Goal: Task Accomplishment & Management: Use online tool/utility

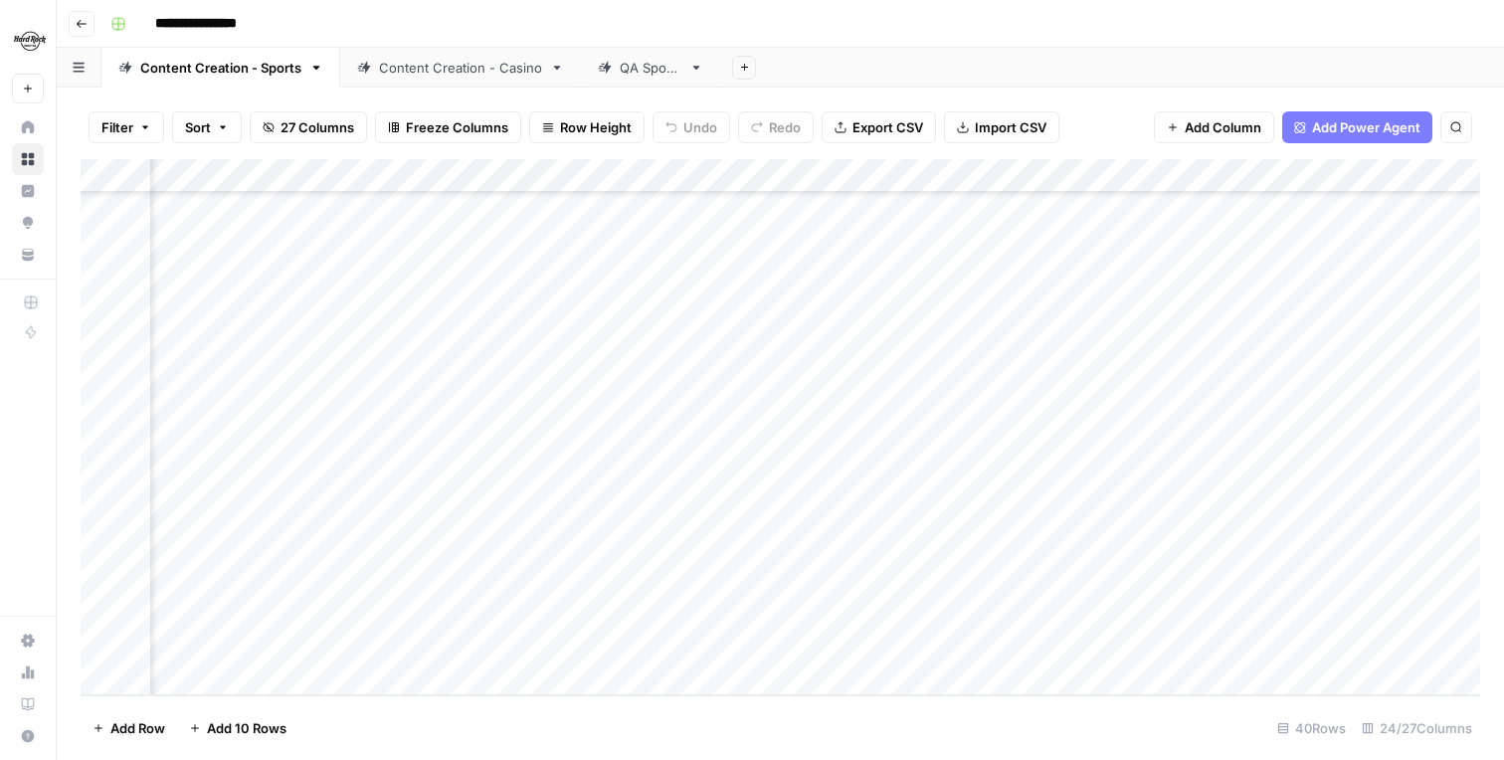
scroll to position [882, 729]
click at [897, 579] on div "Add Column" at bounding box center [780, 427] width 1399 height 536
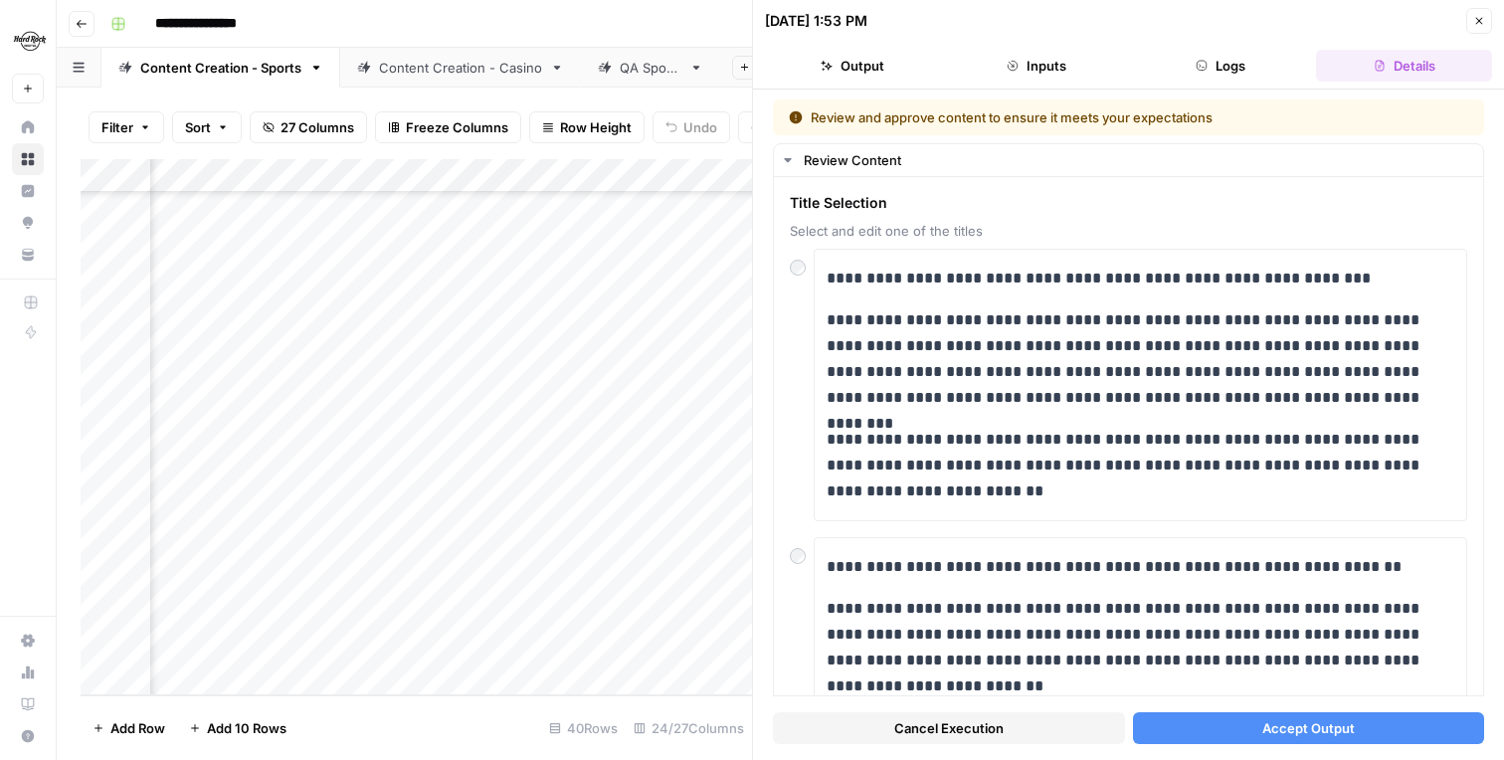
click at [1471, 27] on button "Close" at bounding box center [1479, 21] width 26 height 26
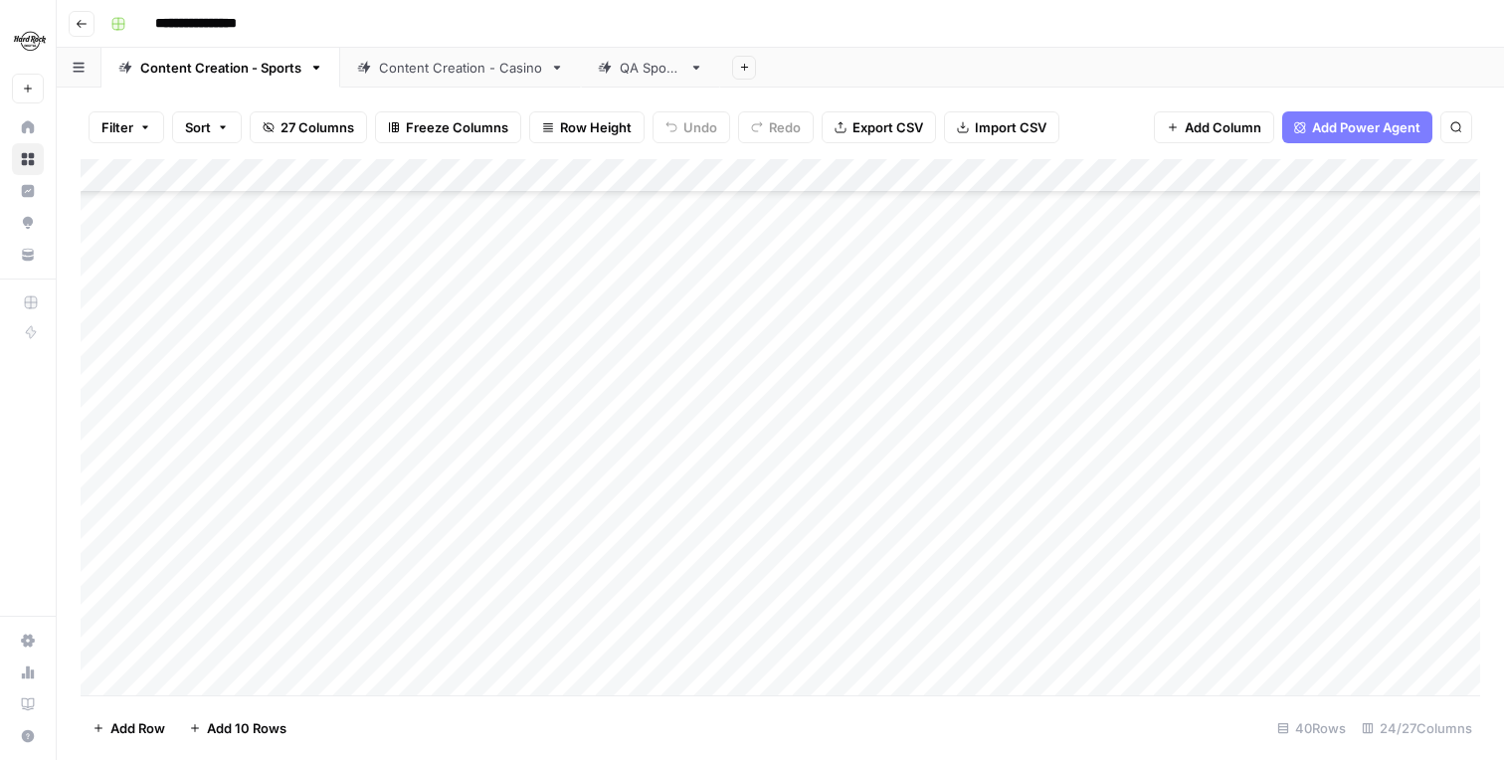
scroll to position [882, 0]
click at [26, 135] on link "Home" at bounding box center [28, 127] width 32 height 32
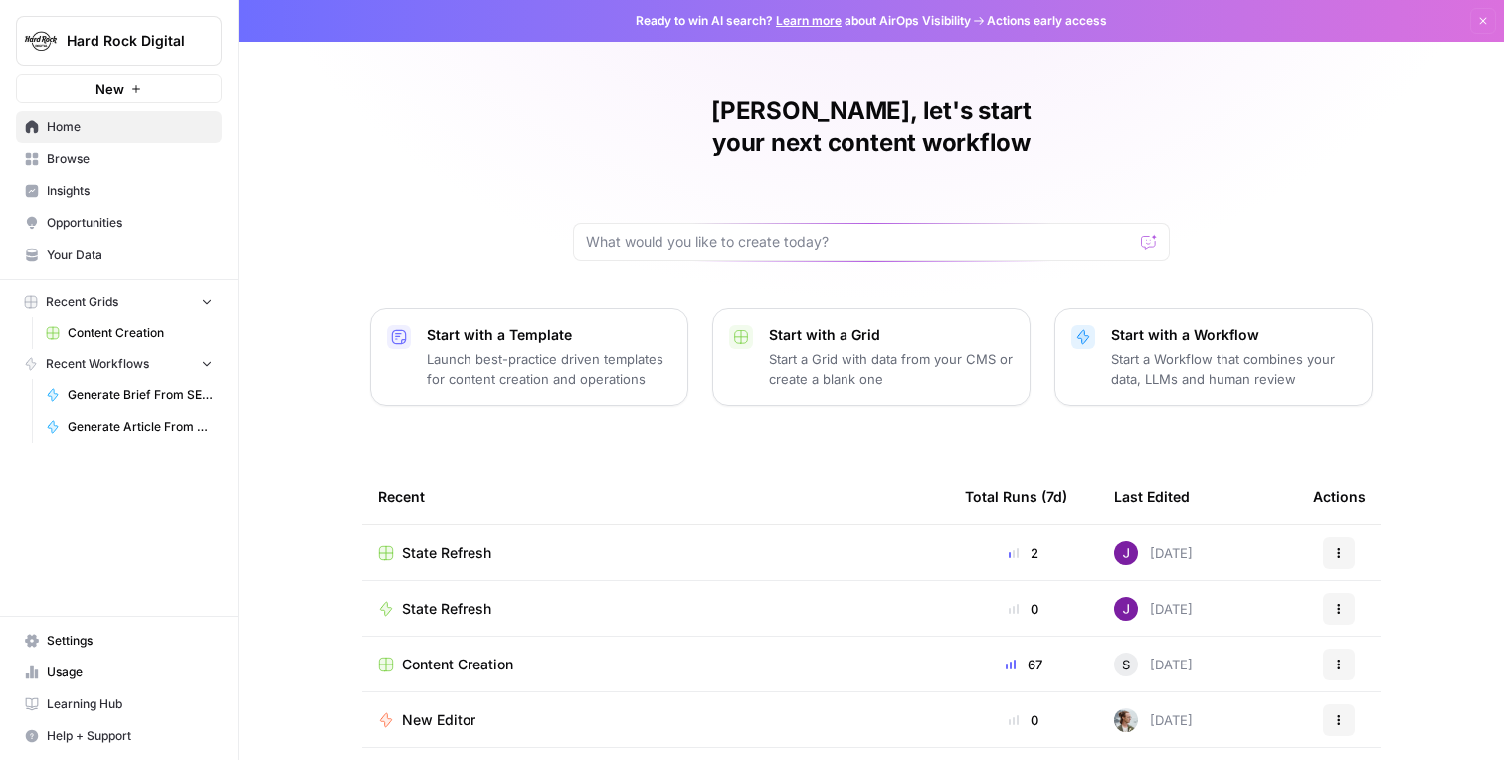
click at [100, 250] on span "Your Data" at bounding box center [130, 255] width 166 height 18
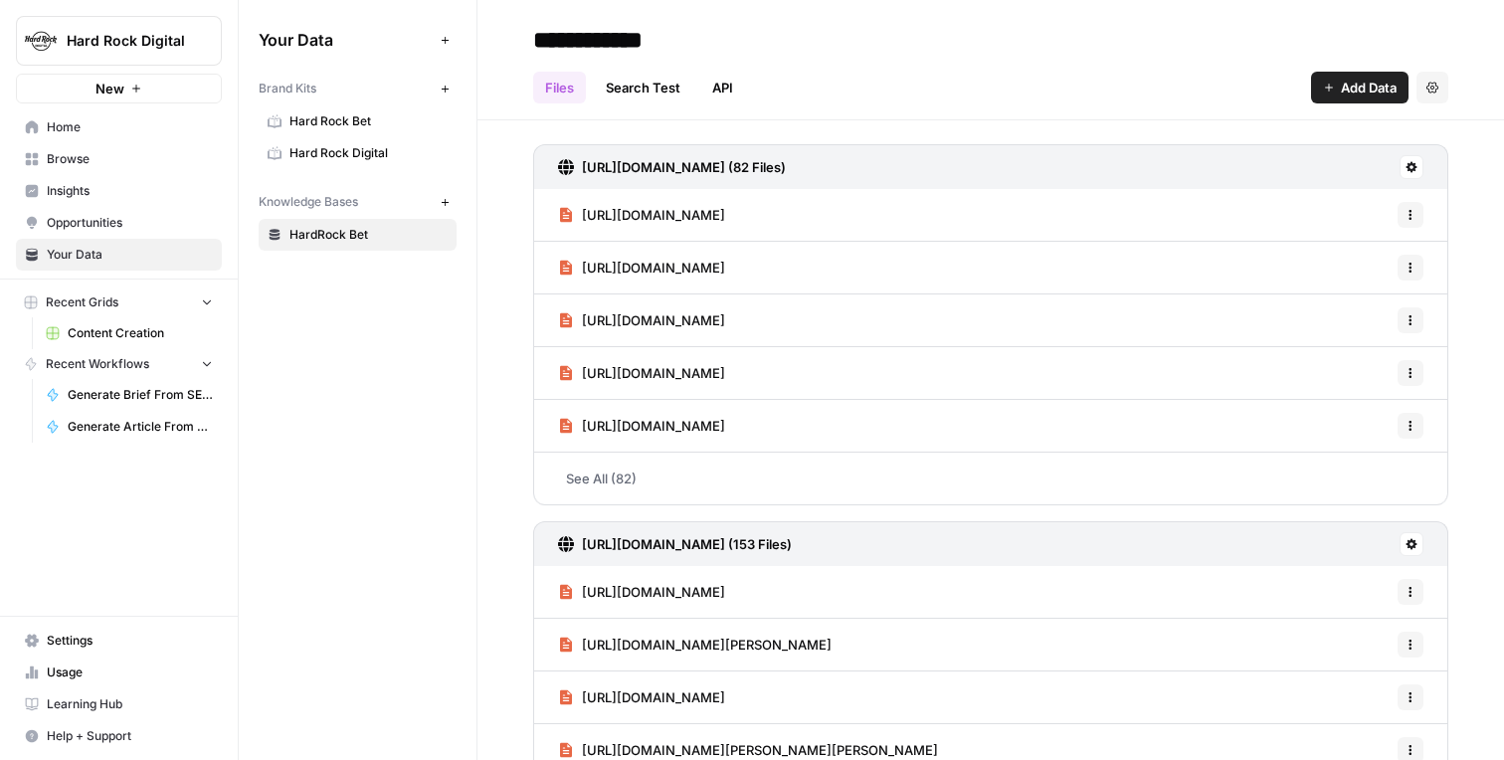
click at [353, 142] on link "Hard Rock Digital" at bounding box center [358, 153] width 198 height 32
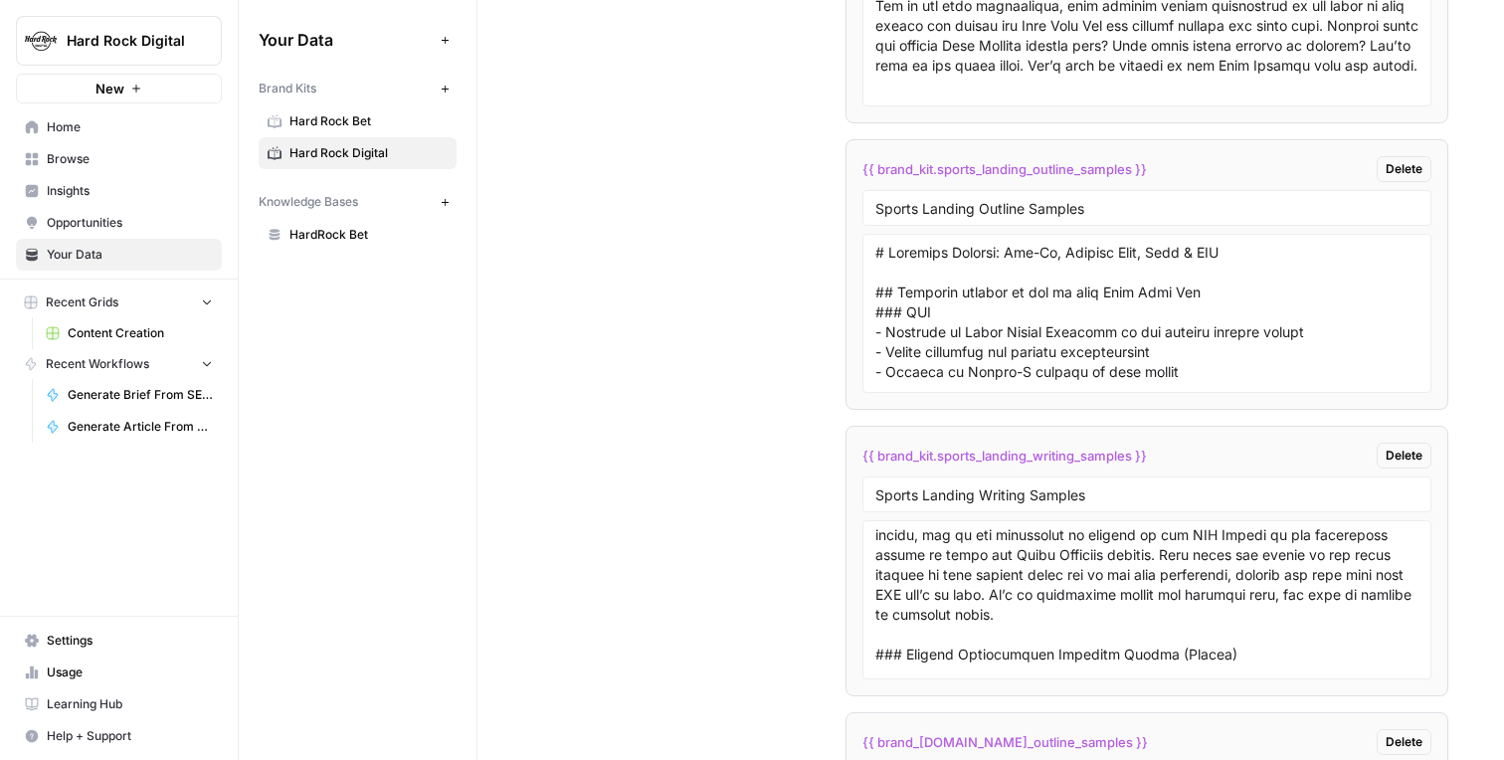
scroll to position [1583, 0]
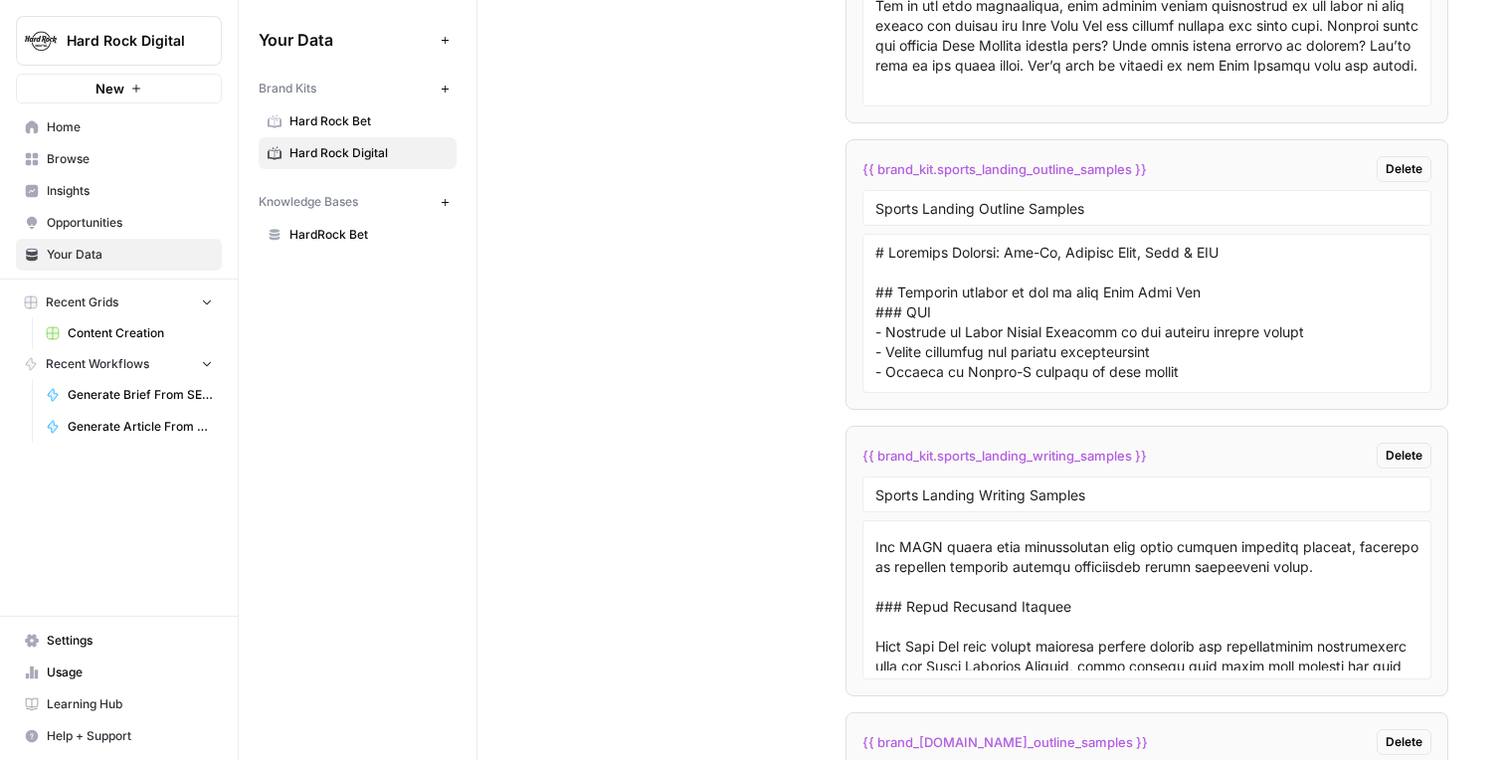
click at [137, 131] on span "Home" at bounding box center [130, 127] width 166 height 18
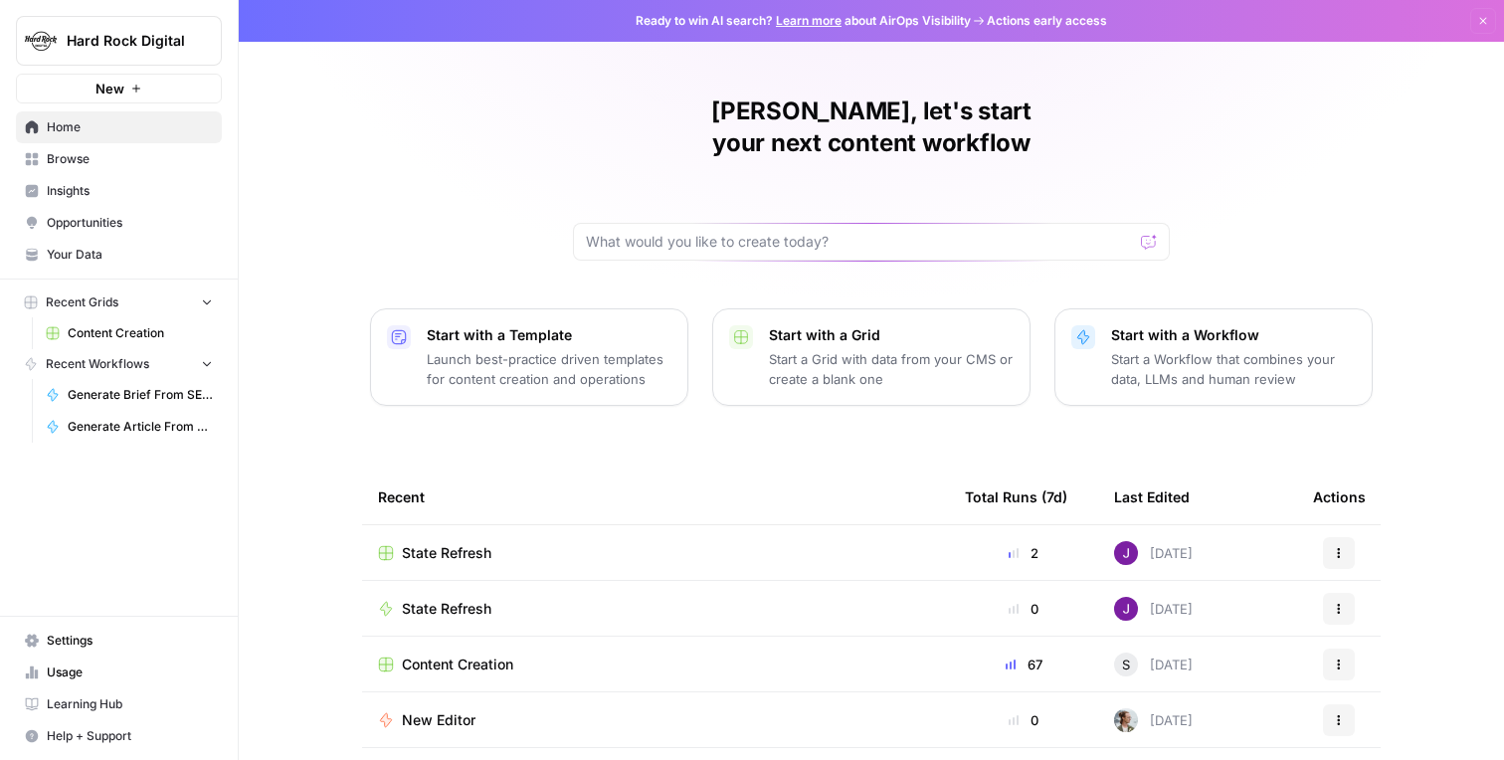
click at [87, 167] on span "Browse" at bounding box center [130, 159] width 166 height 18
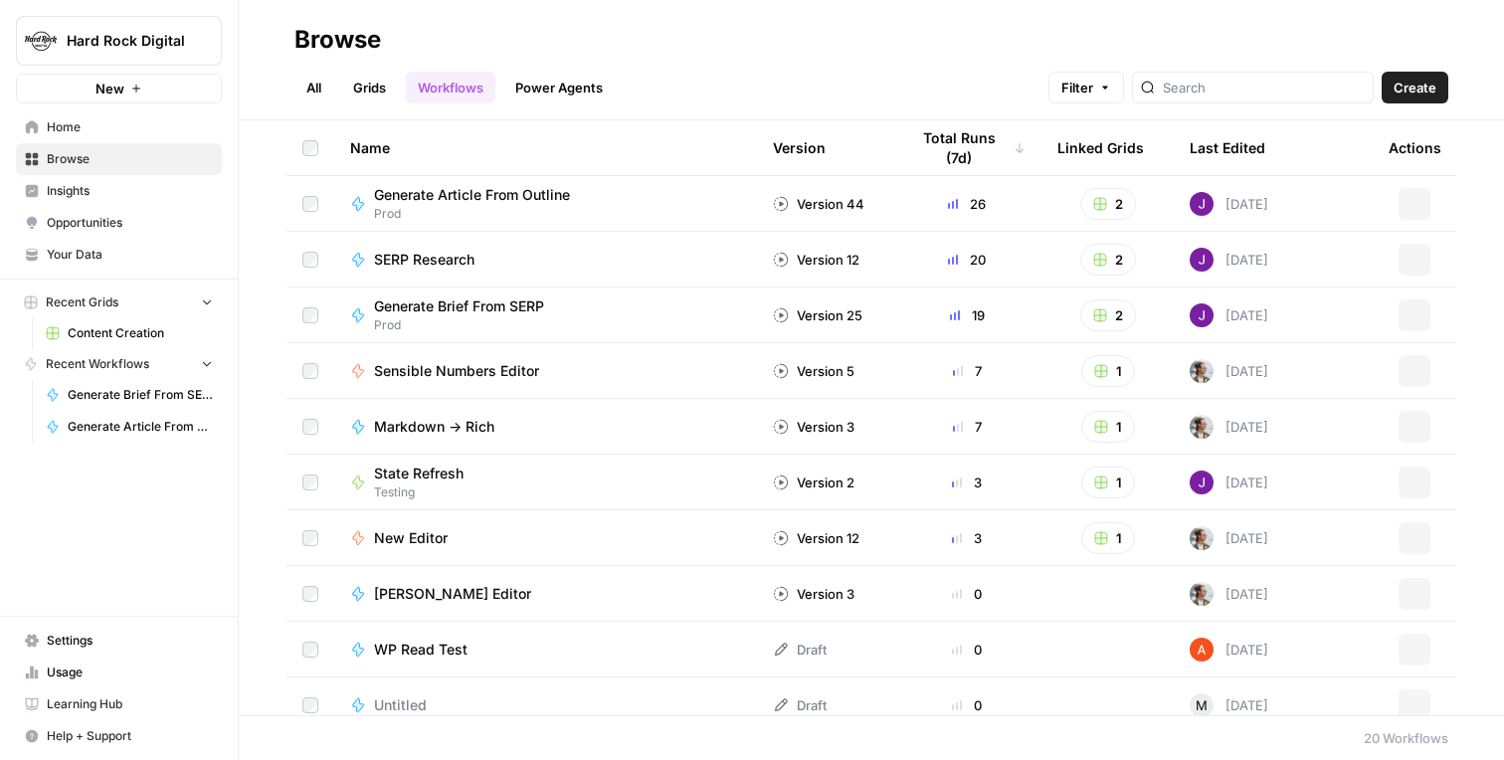
click at [88, 209] on link "Opportunities" at bounding box center [119, 223] width 206 height 32
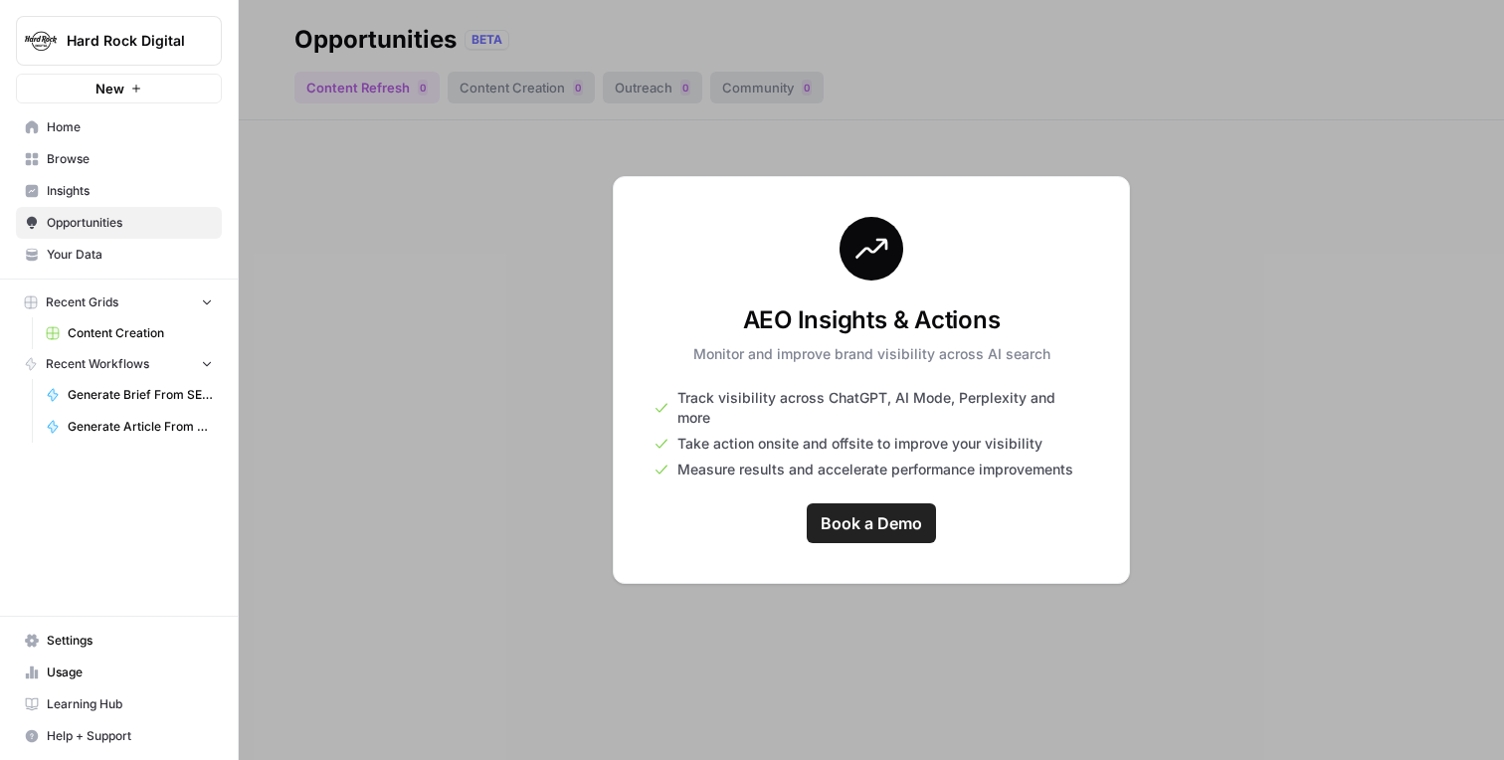
click at [505, 473] on div at bounding box center [871, 380] width 1265 height 760
click at [84, 178] on link "Insights" at bounding box center [119, 191] width 206 height 32
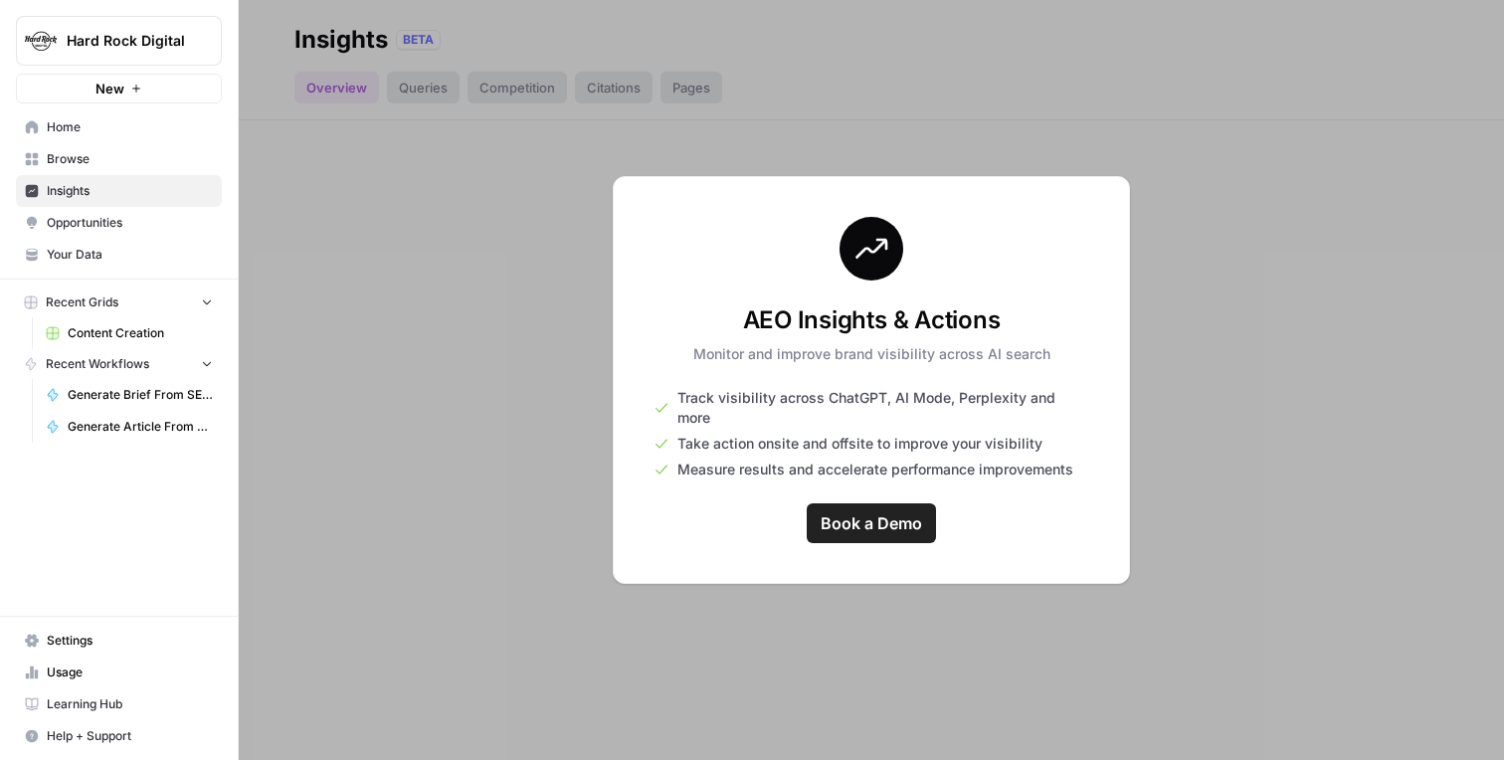
click at [242, 42] on icon "button" at bounding box center [242, 40] width 14 height 14
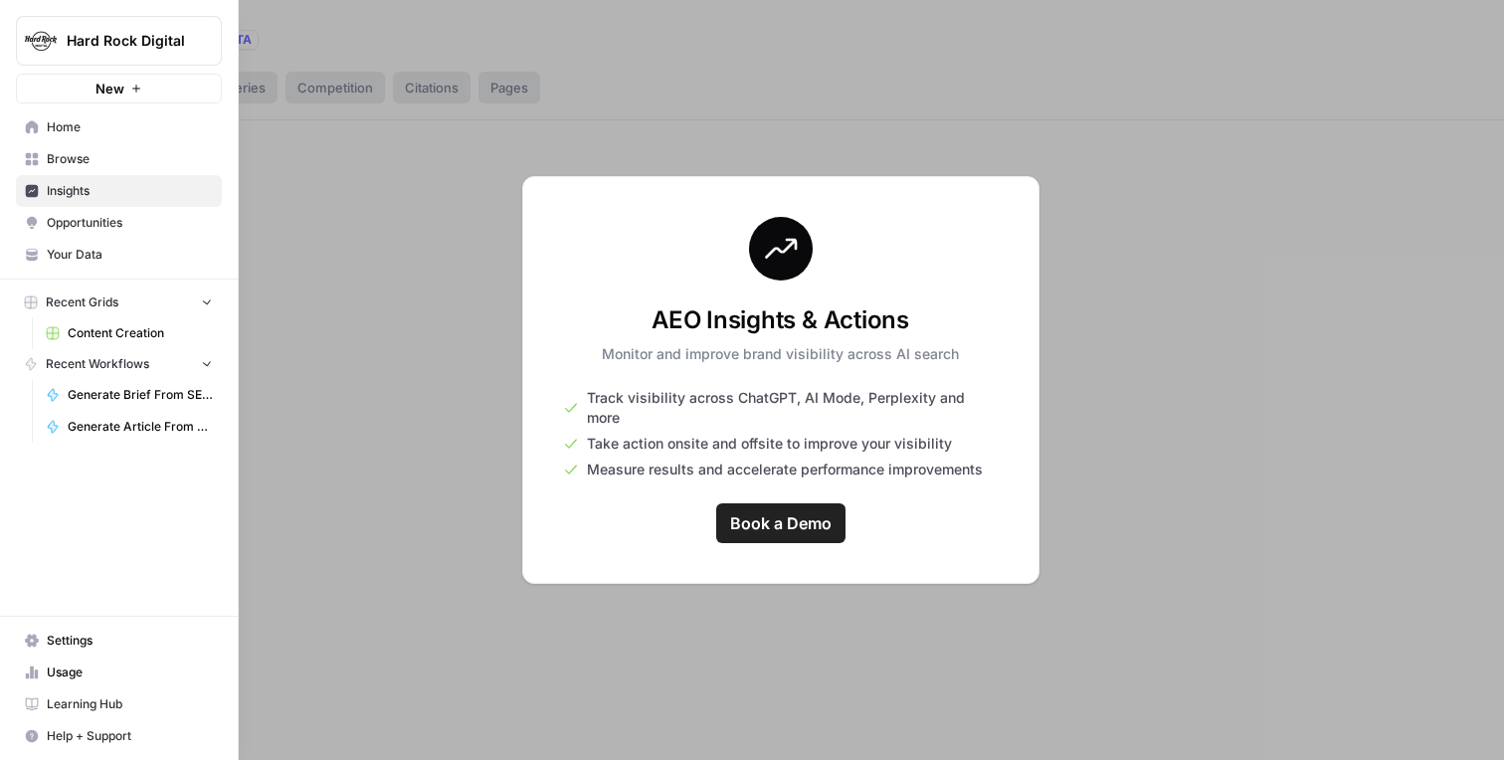
click at [24, 181] on link "Insights" at bounding box center [119, 191] width 206 height 32
click at [55, 137] on link "Home" at bounding box center [119, 127] width 206 height 32
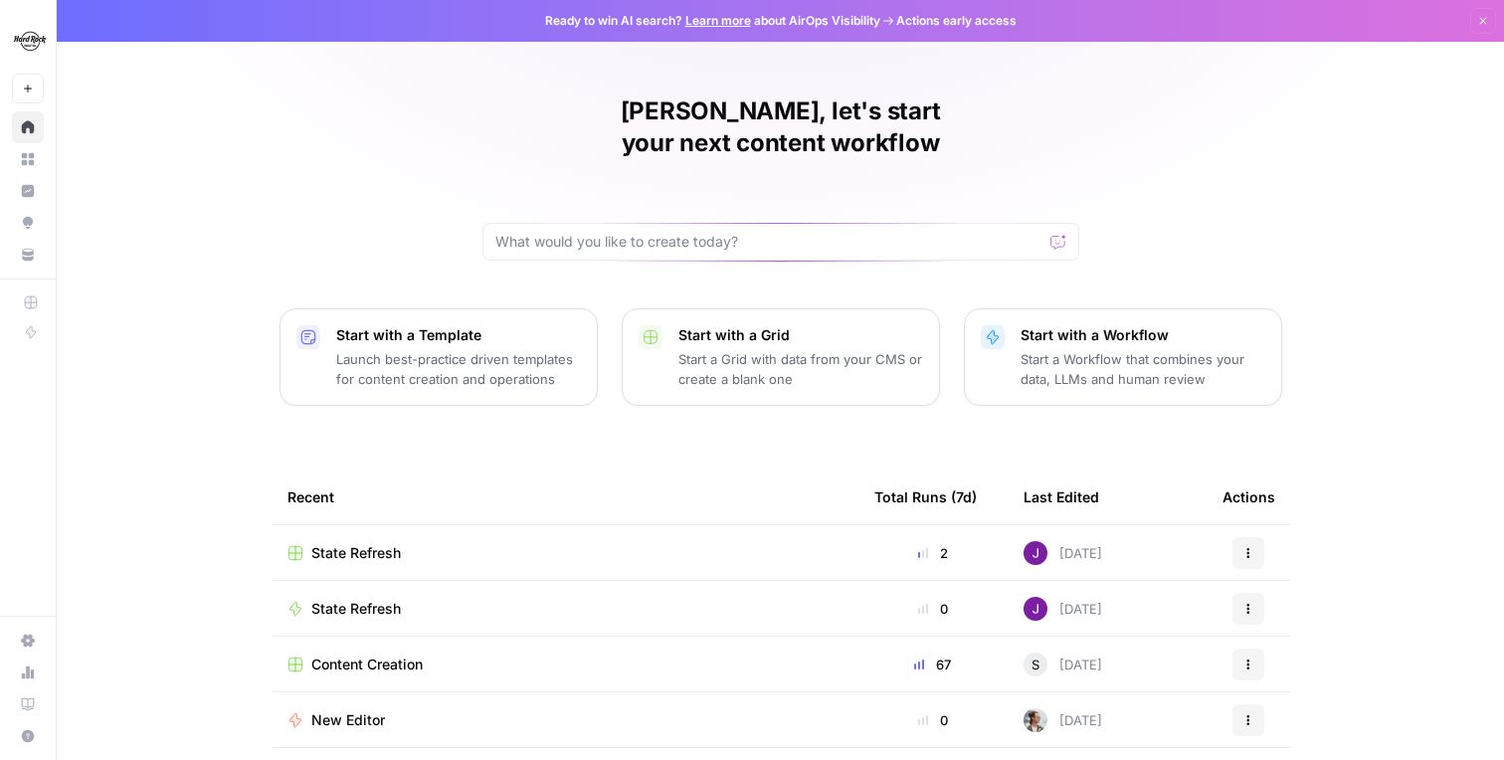
click at [376, 647] on td "Content Creation" at bounding box center [565, 664] width 587 height 55
click at [383, 654] on span "Content Creation" at bounding box center [366, 664] width 111 height 20
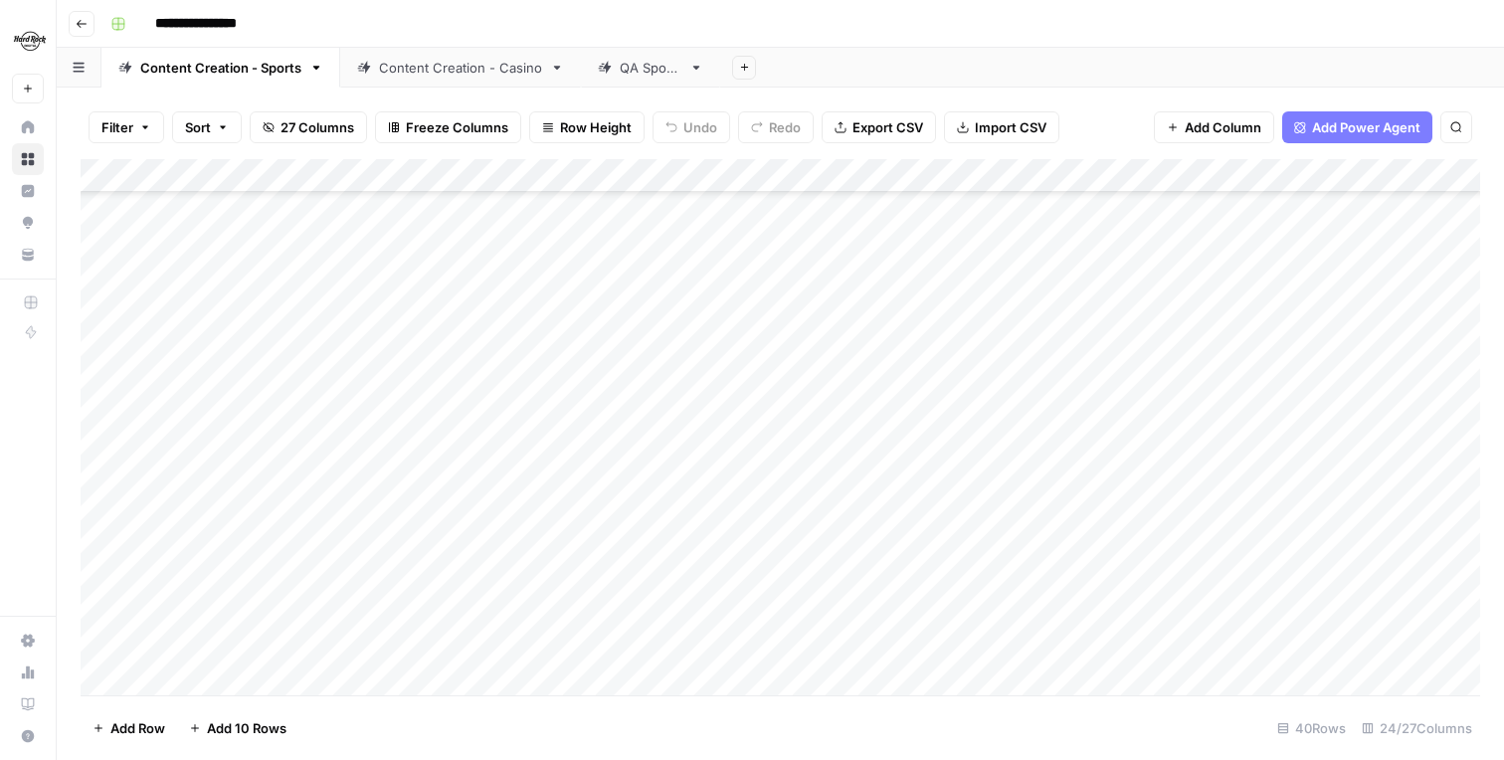
scroll to position [882, 0]
click at [218, 678] on div "Add Column" at bounding box center [780, 427] width 1399 height 536
click at [361, 642] on textarea at bounding box center [308, 647] width 318 height 28
click at [707, 707] on footer "Add Row Add 10 Rows 41 Rows 24/27 Columns" at bounding box center [780, 727] width 1399 height 65
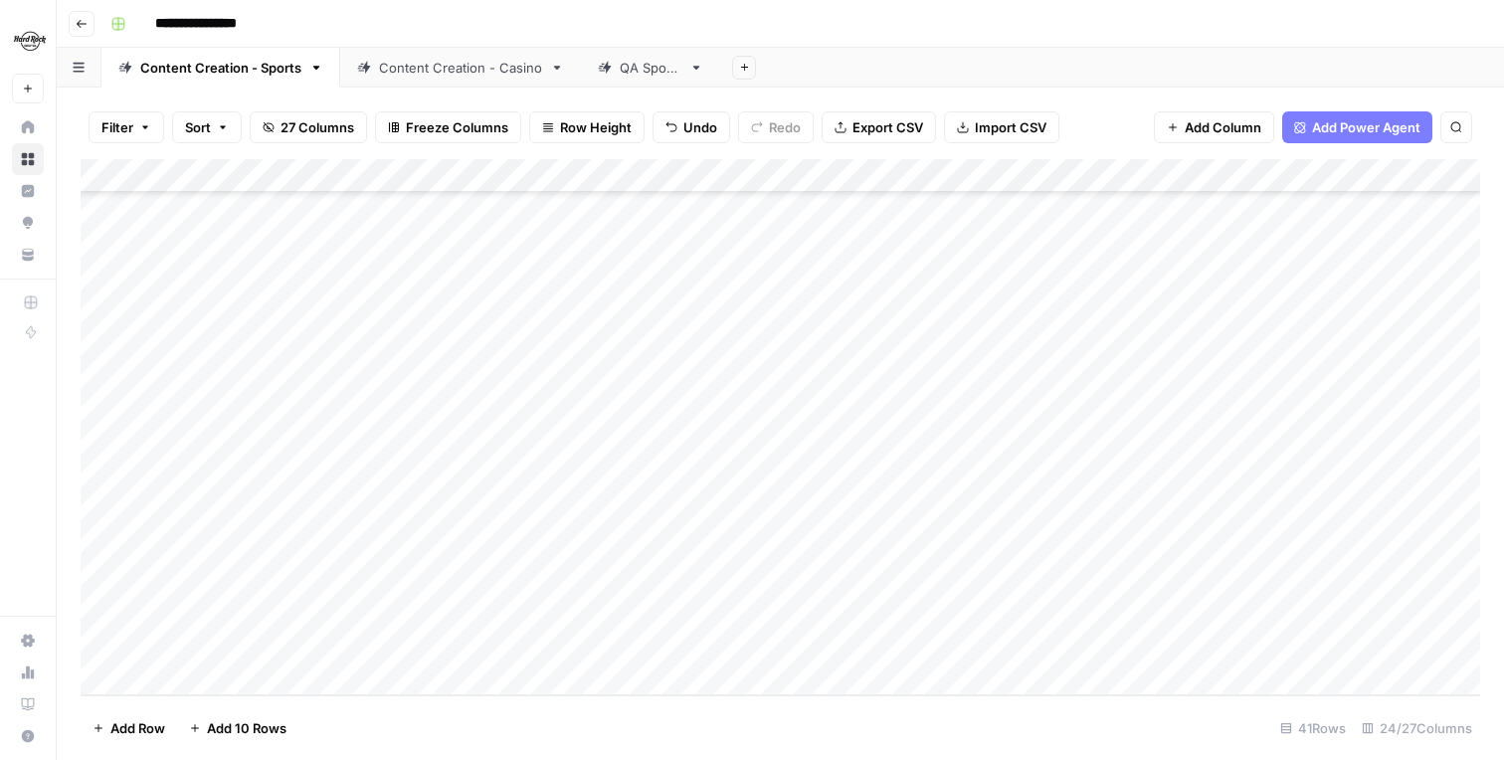
click at [118, 645] on div "Add Column" at bounding box center [780, 427] width 1399 height 536
click at [128, 649] on div "Add Column" at bounding box center [780, 427] width 1399 height 536
